Goal: Information Seeking & Learning: Learn about a topic

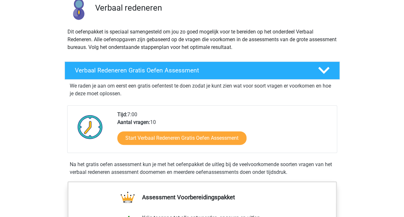
scroll to position [64, 0]
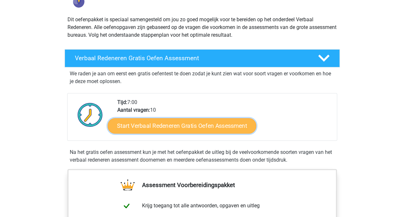
click at [207, 124] on link "Start Verbaal Redeneren Gratis Oefen Assessment" at bounding box center [182, 125] width 149 height 15
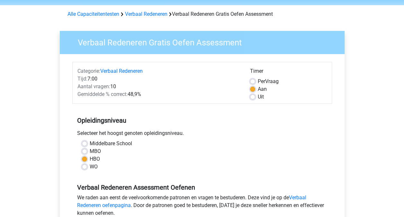
scroll to position [32, 0]
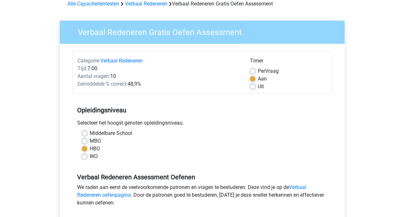
click at [95, 141] on label "MBO" at bounding box center [95, 141] width 11 height 8
click at [87, 141] on input "MBO" at bounding box center [84, 140] width 5 height 6
radio input "true"
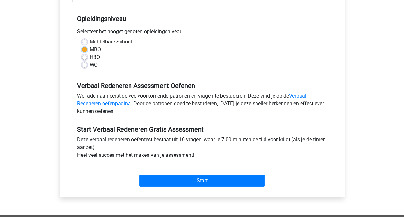
scroll to position [129, 0]
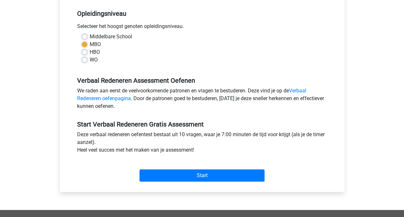
click at [90, 52] on label "HBO" at bounding box center [95, 52] width 10 height 8
click at [86, 52] on input "HBO" at bounding box center [84, 51] width 5 height 6
radio input "true"
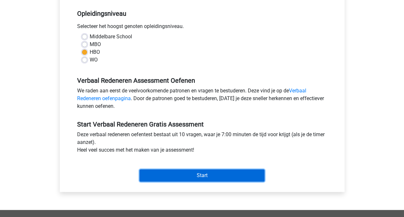
click at [213, 174] on input "Start" at bounding box center [202, 175] width 125 height 12
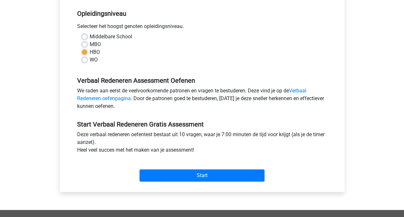
click at [94, 42] on label "MBO" at bounding box center [95, 45] width 11 height 8
click at [87, 42] on input "MBO" at bounding box center [84, 44] width 5 height 6
radio input "true"
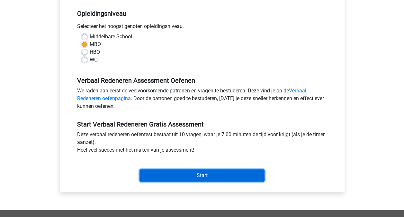
click at [207, 177] on input "Start" at bounding box center [202, 175] width 125 height 12
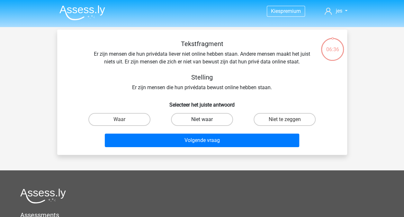
click at [210, 118] on label "Niet waar" at bounding box center [202, 119] width 62 height 13
click at [206, 119] on input "Niet waar" at bounding box center [204, 121] width 4 height 4
radio input "true"
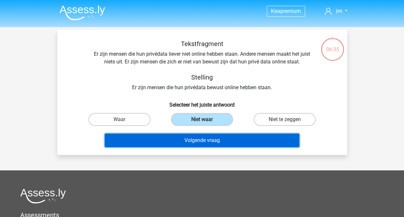
click at [211, 139] on button "Volgende vraag" at bounding box center [202, 140] width 195 height 14
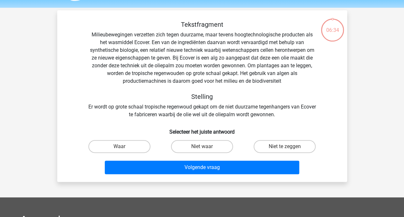
scroll to position [30, 0]
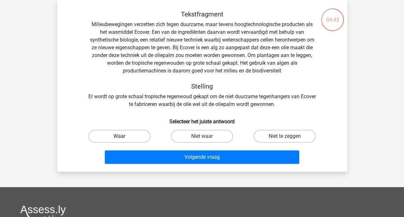
click at [121, 131] on label "Waar" at bounding box center [119, 136] width 62 height 13
click at [121, 136] on input "Waar" at bounding box center [121, 138] width 4 height 4
radio input "true"
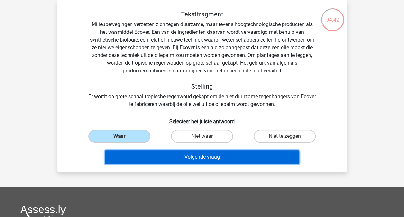
drag, startPoint x: 213, startPoint y: 156, endPoint x: 220, endPoint y: 165, distance: 11.4
click at [213, 156] on button "Volgende vraag" at bounding box center [202, 157] width 195 height 14
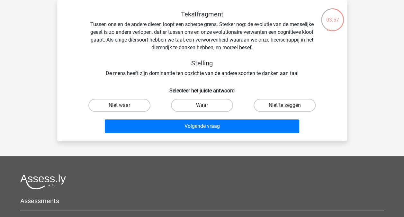
click at [218, 106] on label "Waar" at bounding box center [202, 105] width 62 height 13
click at [206, 106] on input "Waar" at bounding box center [204, 107] width 4 height 4
radio input "true"
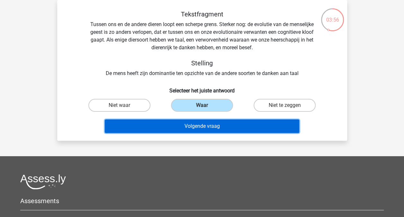
click at [223, 128] on button "Volgende vraag" at bounding box center [202, 126] width 195 height 14
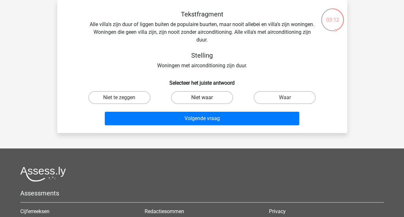
click at [212, 95] on label "Niet waar" at bounding box center [202, 97] width 62 height 13
click at [206, 97] on input "Niet waar" at bounding box center [204, 99] width 4 height 4
radio input "true"
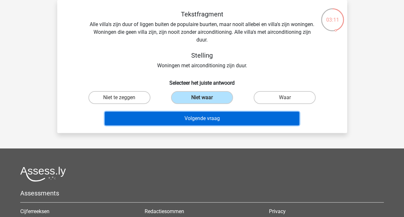
click at [228, 120] on button "Volgende vraag" at bounding box center [202, 119] width 195 height 14
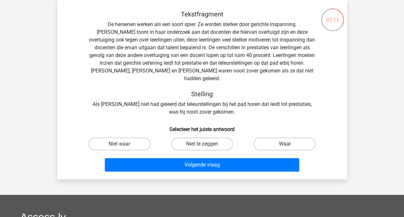
click at [297, 140] on label "Waar" at bounding box center [285, 143] width 62 height 13
click at [289, 144] on input "Waar" at bounding box center [287, 146] width 4 height 4
radio input "true"
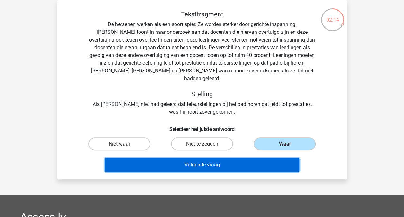
click at [230, 158] on button "Volgende vraag" at bounding box center [202, 165] width 195 height 14
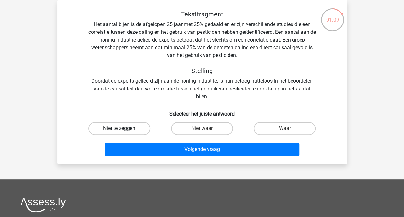
click at [117, 128] on label "Niet te zeggen" at bounding box center [119, 128] width 62 height 13
click at [119, 128] on input "Niet te zeggen" at bounding box center [121, 130] width 4 height 4
radio input "true"
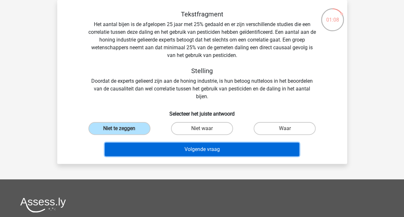
click at [221, 149] on button "Volgende vraag" at bounding box center [202, 149] width 195 height 14
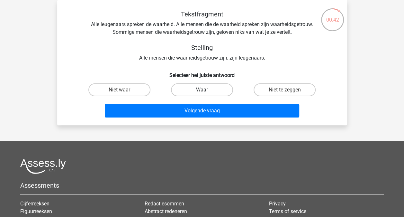
click at [197, 88] on label "Waar" at bounding box center [202, 89] width 62 height 13
click at [202, 90] on input "Waar" at bounding box center [204, 92] width 4 height 4
radio input "true"
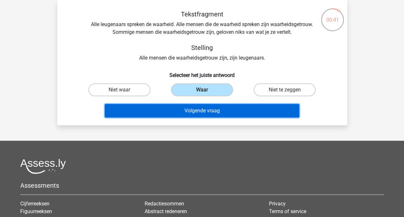
click at [226, 111] on button "Volgende vraag" at bounding box center [202, 111] width 195 height 14
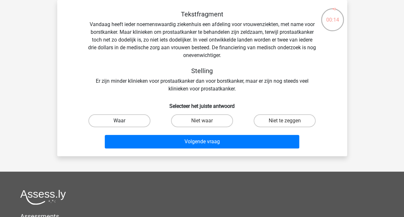
click at [133, 120] on label "Waar" at bounding box center [119, 120] width 62 height 13
click at [123, 121] on input "Waar" at bounding box center [121, 123] width 4 height 4
radio input "true"
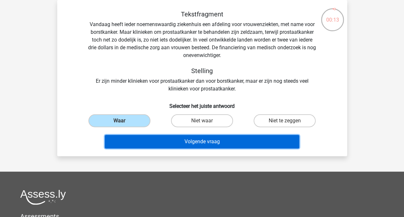
click at [217, 141] on button "Volgende vraag" at bounding box center [202, 142] width 195 height 14
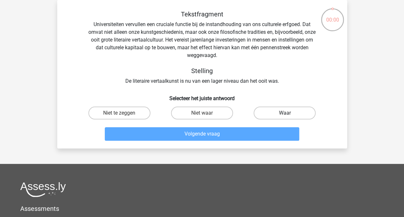
click at [289, 109] on label "Waar" at bounding box center [285, 112] width 62 height 13
click at [289, 113] on input "Waar" at bounding box center [287, 115] width 4 height 4
radio input "true"
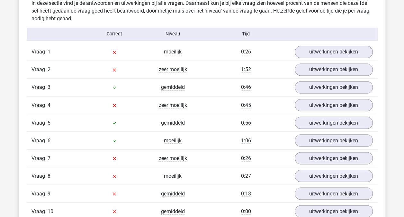
scroll to position [514, 0]
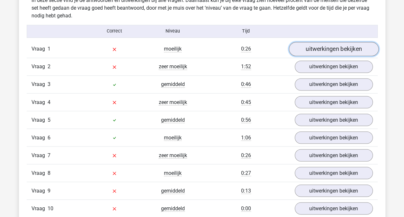
click at [323, 47] on link "uitwerkingen bekijken" at bounding box center [334, 49] width 90 height 14
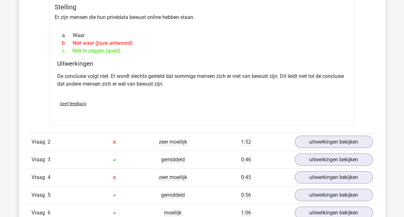
scroll to position [643, 0]
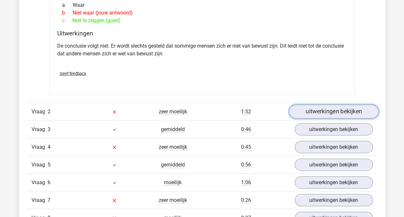
click at [349, 109] on link "uitwerkingen bekijken" at bounding box center [334, 111] width 90 height 14
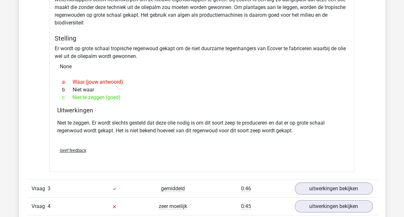
scroll to position [900, 0]
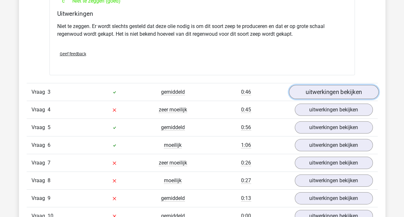
click at [330, 94] on link "uitwerkingen bekijken" at bounding box center [334, 92] width 90 height 14
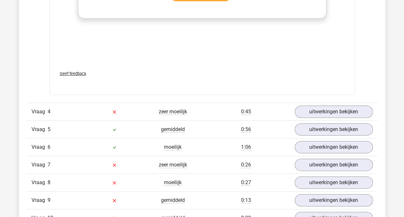
scroll to position [1286, 0]
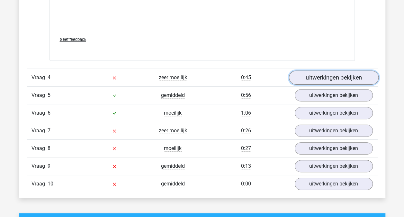
click at [341, 78] on link "uitwerkingen bekijken" at bounding box center [334, 78] width 90 height 14
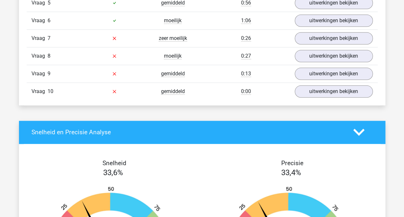
scroll to position [1511, 0]
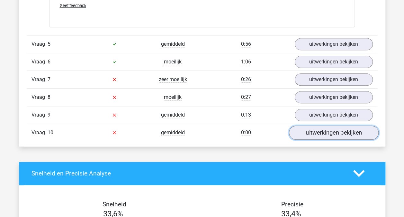
click at [322, 131] on link "uitwerkingen bekijken" at bounding box center [334, 132] width 90 height 14
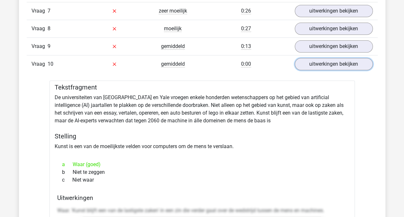
scroll to position [1543, 0]
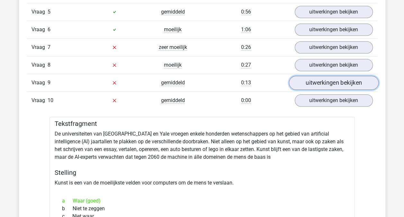
click at [327, 76] on link "uitwerkingen bekijken" at bounding box center [334, 83] width 90 height 14
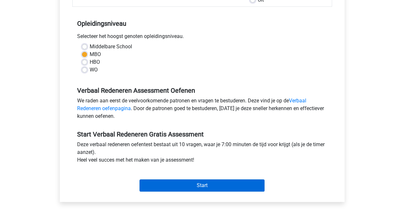
scroll to position [129, 0]
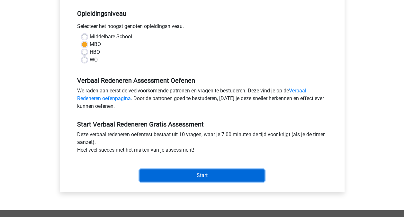
click at [194, 173] on input "Start" at bounding box center [202, 175] width 125 height 12
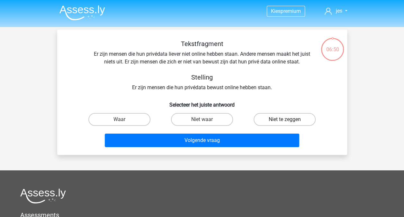
click at [284, 122] on label "Niet te zeggen" at bounding box center [285, 119] width 62 height 13
click at [285, 122] on input "Niet te zeggen" at bounding box center [287, 121] width 4 height 4
radio input "true"
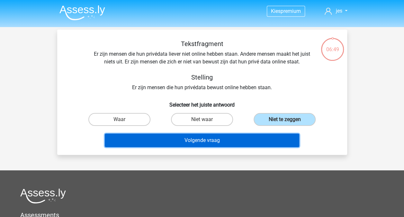
click at [219, 141] on button "Volgende vraag" at bounding box center [202, 140] width 195 height 14
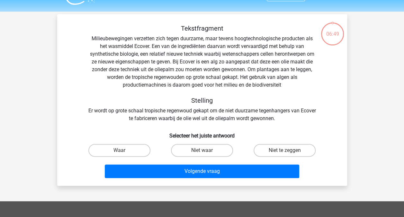
scroll to position [30, 0]
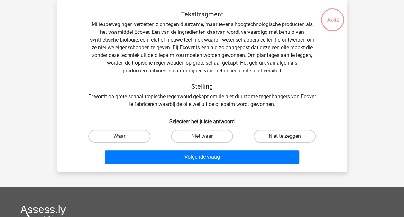
click at [290, 139] on label "Niet te zeggen" at bounding box center [285, 136] width 62 height 13
click at [289, 139] on input "Niet te zeggen" at bounding box center [287, 138] width 4 height 4
radio input "true"
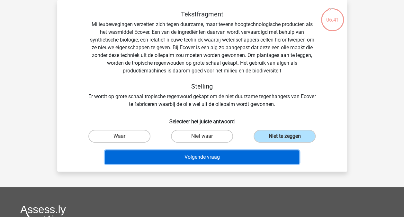
click at [227, 157] on button "Volgende vraag" at bounding box center [202, 157] width 195 height 14
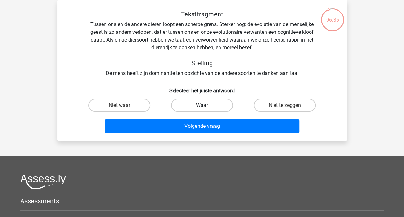
click at [212, 105] on label "Waar" at bounding box center [202, 105] width 62 height 13
click at [206, 105] on input "Waar" at bounding box center [204, 107] width 4 height 4
radio input "true"
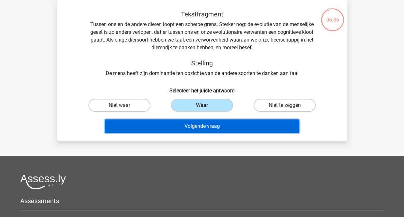
click at [215, 125] on button "Volgende vraag" at bounding box center [202, 126] width 195 height 14
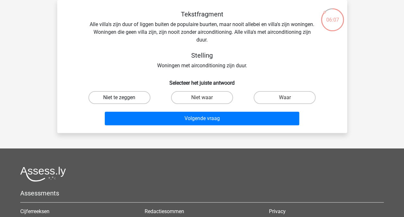
click at [119, 95] on label "Niet te zeggen" at bounding box center [119, 97] width 62 height 13
click at [119, 97] on input "Niet te zeggen" at bounding box center [121, 99] width 4 height 4
radio input "true"
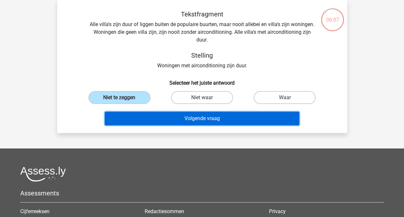
click at [213, 118] on button "Volgende vraag" at bounding box center [202, 119] width 195 height 14
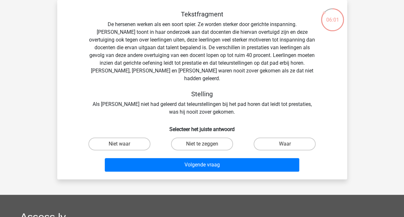
click at [288, 144] on input "Waar" at bounding box center [287, 146] width 4 height 4
radio input "true"
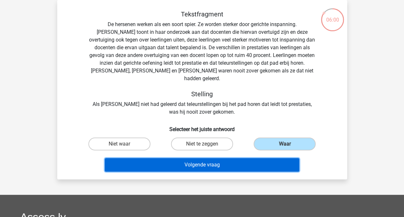
click at [238, 161] on button "Volgende vraag" at bounding box center [202, 165] width 195 height 14
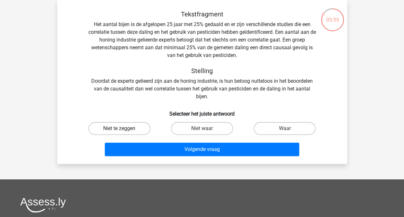
click at [145, 126] on label "Niet te zeggen" at bounding box center [119, 128] width 62 height 13
click at [123, 128] on input "Niet te zeggen" at bounding box center [121, 130] width 4 height 4
radio input "true"
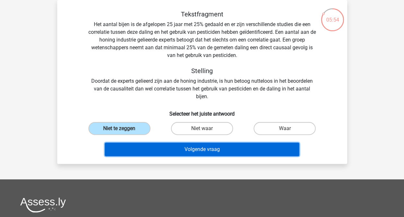
click at [222, 150] on button "Volgende vraag" at bounding box center [202, 149] width 195 height 14
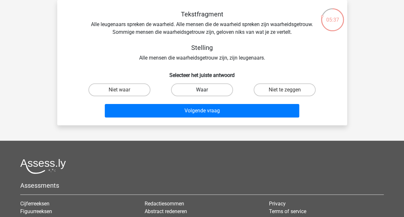
click at [199, 90] on label "Waar" at bounding box center [202, 89] width 62 height 13
click at [202, 90] on input "Waar" at bounding box center [204, 92] width 4 height 4
radio input "true"
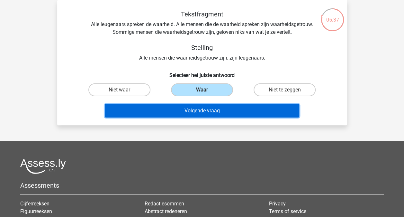
click at [205, 109] on button "Volgende vraag" at bounding box center [202, 111] width 195 height 14
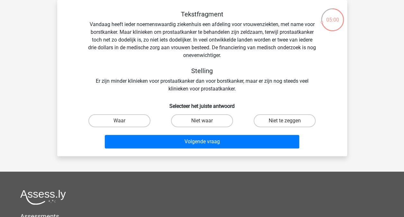
click at [287, 124] on input "Niet te zeggen" at bounding box center [287, 123] width 4 height 4
radio input "true"
click at [206, 123] on label "Niet waar" at bounding box center [202, 120] width 62 height 13
click at [206, 123] on input "Niet waar" at bounding box center [204, 123] width 4 height 4
radio input "true"
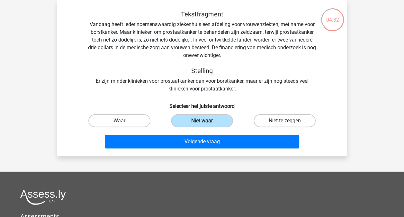
click at [273, 118] on label "Niet te zeggen" at bounding box center [285, 120] width 62 height 13
click at [285, 121] on input "Niet te zeggen" at bounding box center [287, 123] width 4 height 4
radio input "true"
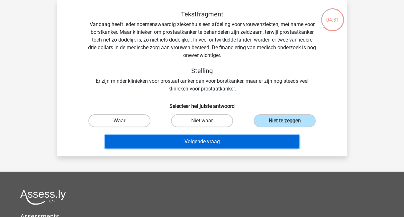
click at [226, 140] on button "Volgende vraag" at bounding box center [202, 142] width 195 height 14
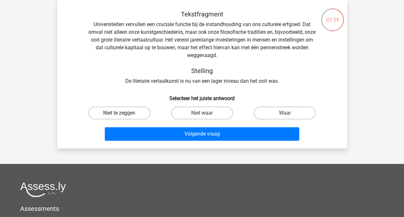
click at [120, 108] on label "Niet te zeggen" at bounding box center [119, 112] width 62 height 13
click at [120, 113] on input "Niet te zeggen" at bounding box center [121, 115] width 4 height 4
radio input "true"
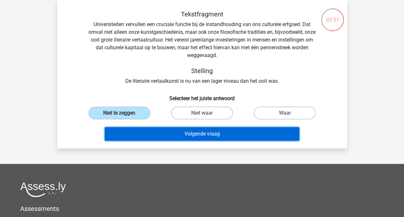
click at [224, 134] on button "Volgende vraag" at bounding box center [202, 134] width 195 height 14
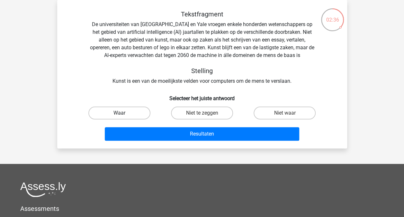
click at [131, 114] on label "Waar" at bounding box center [119, 112] width 62 height 13
click at [123, 114] on input "Waar" at bounding box center [121, 115] width 4 height 4
radio input "true"
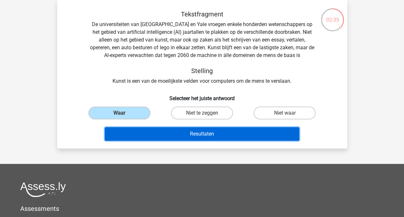
click at [212, 137] on button "Resultaten" at bounding box center [202, 134] width 195 height 14
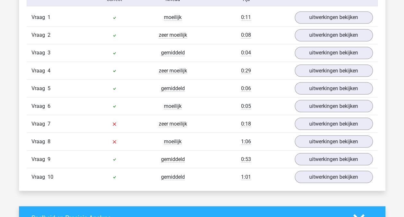
scroll to position [547, 0]
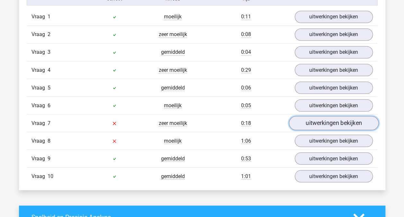
click at [318, 118] on link "uitwerkingen bekijken" at bounding box center [334, 123] width 90 height 14
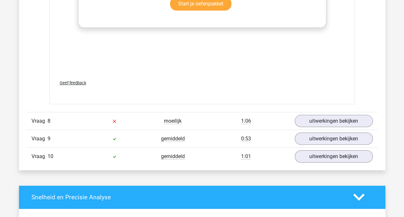
scroll to position [932, 0]
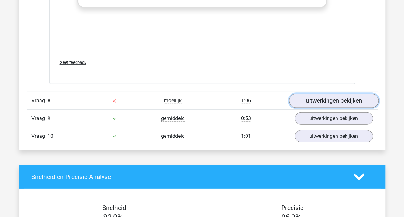
click at [329, 96] on link "uitwerkingen bekijken" at bounding box center [334, 101] width 90 height 14
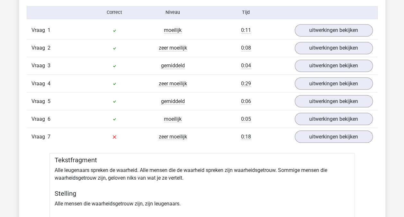
scroll to position [482, 0]
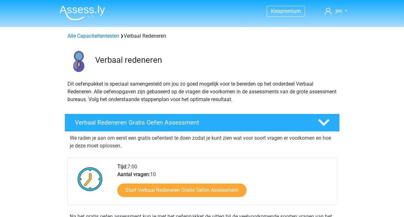
scroll to position [64, 0]
